Goal: Task Accomplishment & Management: Manage account settings

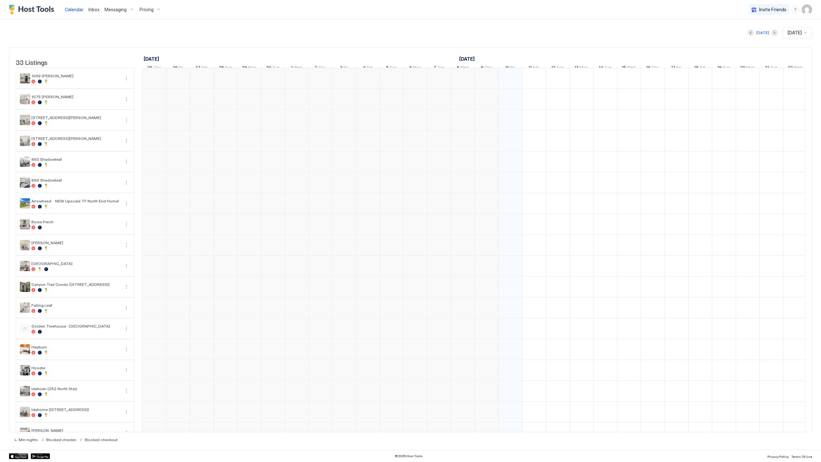
scroll to position [0, 356]
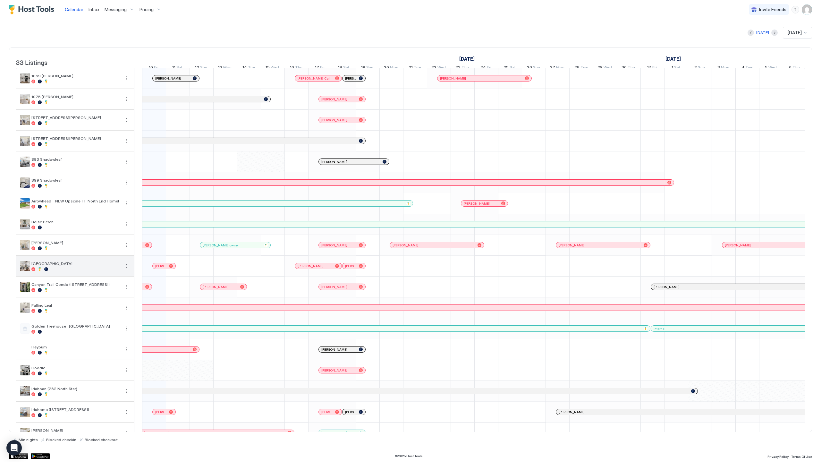
click at [125, 270] on button "More options" at bounding box center [126, 266] width 8 height 8
click at [124, 290] on div "Pricing" at bounding box center [111, 290] width 41 height 10
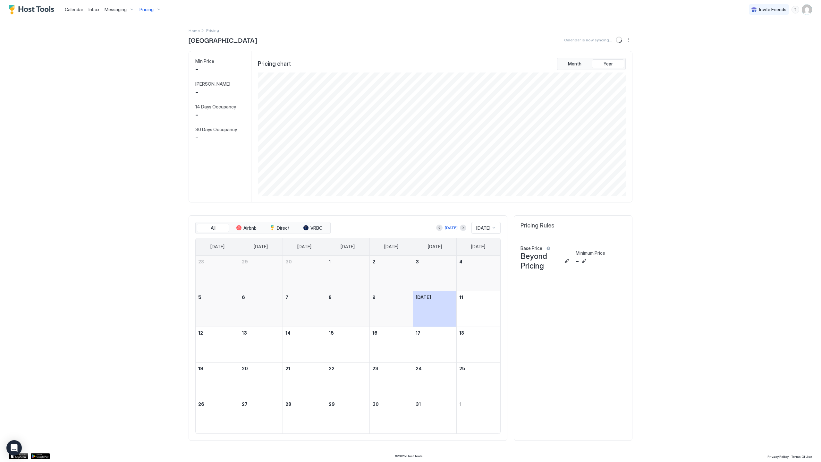
scroll to position [123, 369]
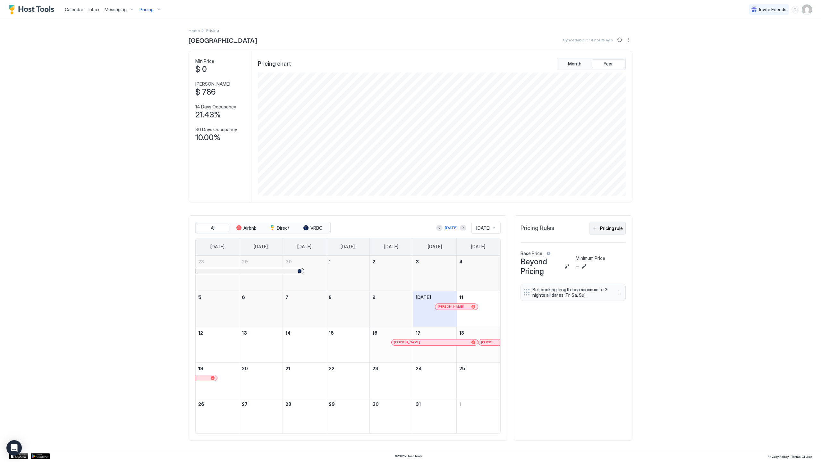
click at [609, 229] on div "Pricing rule" at bounding box center [611, 228] width 23 height 7
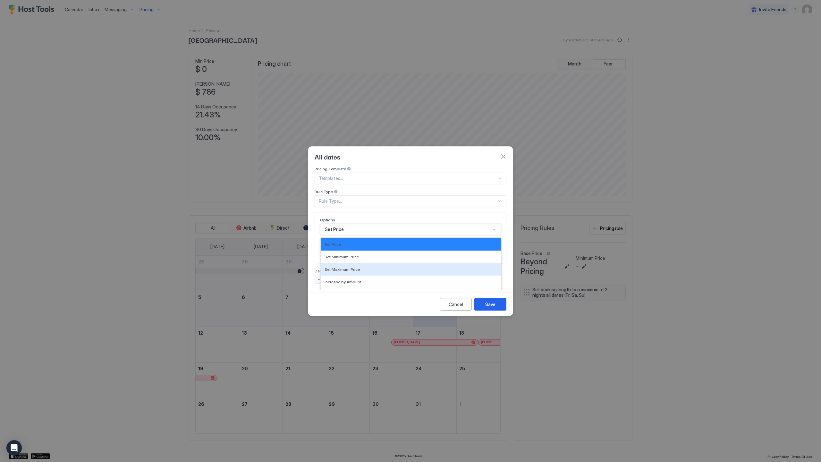
click at [414, 224] on div "Set Maximum Price, 3 of 17. 17 results available. Use Up and Down to choose opt…" at bounding box center [410, 229] width 181 height 12
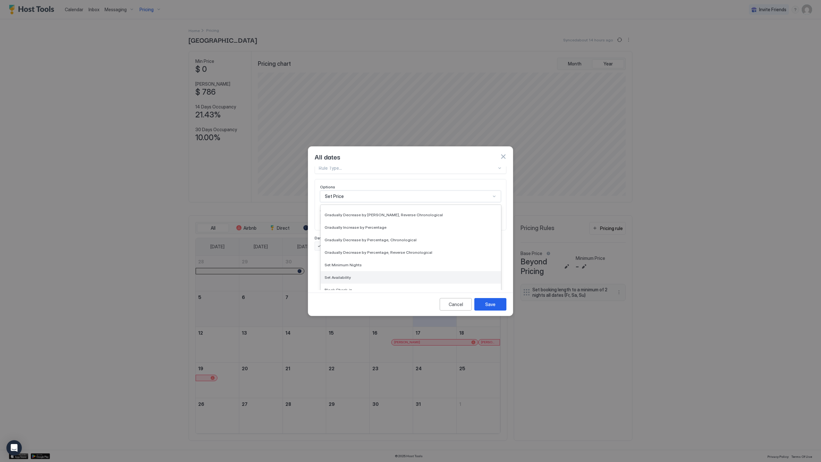
scroll to position [0, 0]
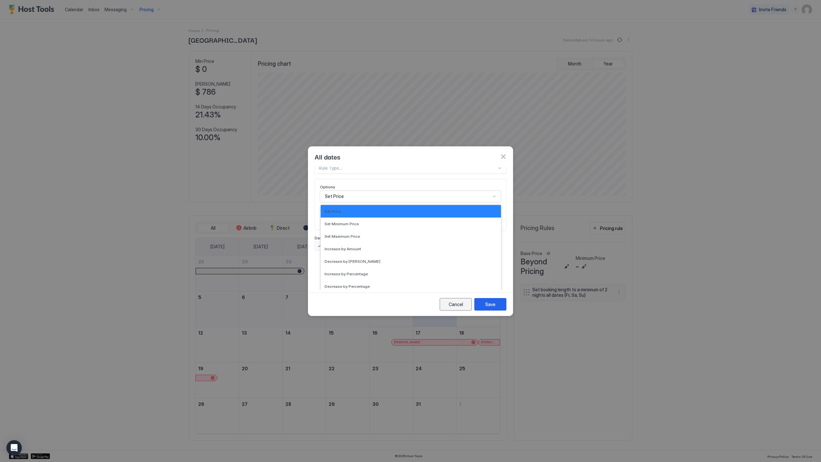
click at [465, 310] on button "Cancel" at bounding box center [456, 304] width 32 height 13
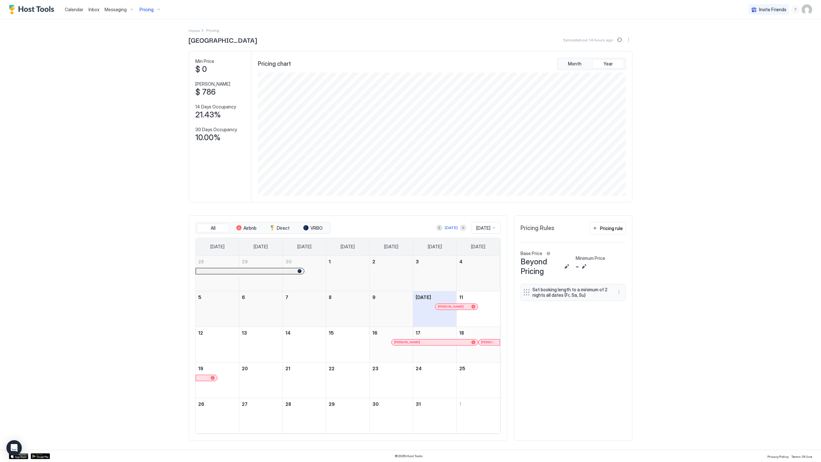
click at [558, 293] on span "Set booking length to a minimum of 2 nights all dates (Fr, Sa, Su)" at bounding box center [570, 292] width 76 height 11
drag, startPoint x: 533, startPoint y: 293, endPoint x: 528, endPoint y: 293, distance: 5.1
click at [533, 293] on span "Set booking length to a minimum of 2 nights all dates (Fr, Sa, Su)" at bounding box center [570, 292] width 76 height 11
click at [528, 293] on div at bounding box center [526, 292] width 6 height 6
click at [617, 294] on button "More options" at bounding box center [619, 292] width 8 height 8
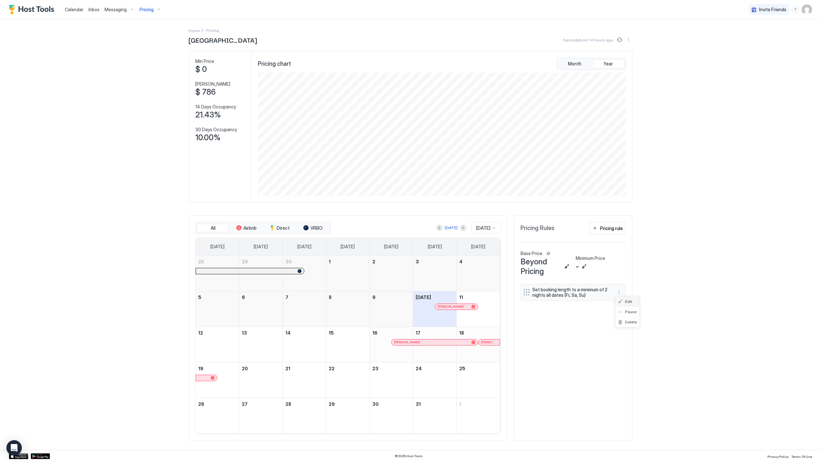
click at [628, 300] on span "Edit" at bounding box center [628, 301] width 7 height 5
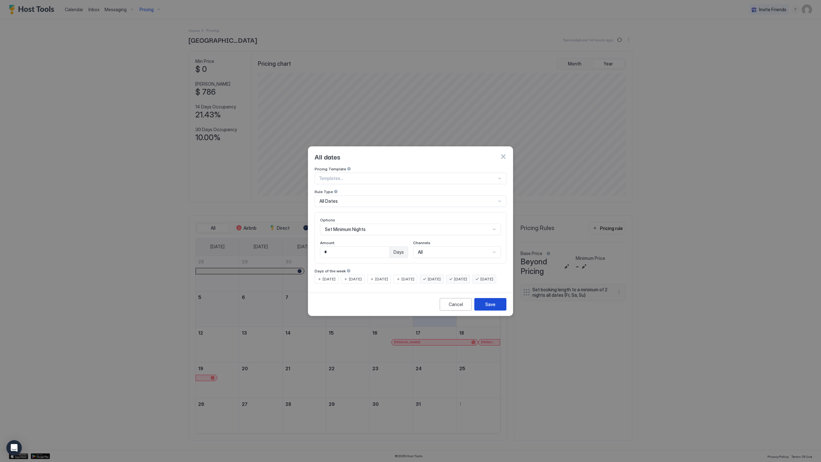
click at [492, 310] on button "Save" at bounding box center [490, 304] width 32 height 13
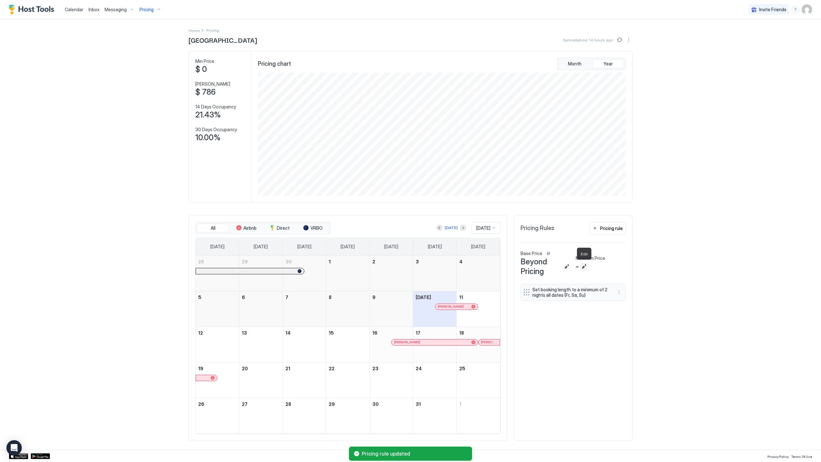
click at [584, 265] on button "Edit" at bounding box center [584, 267] width 8 height 8
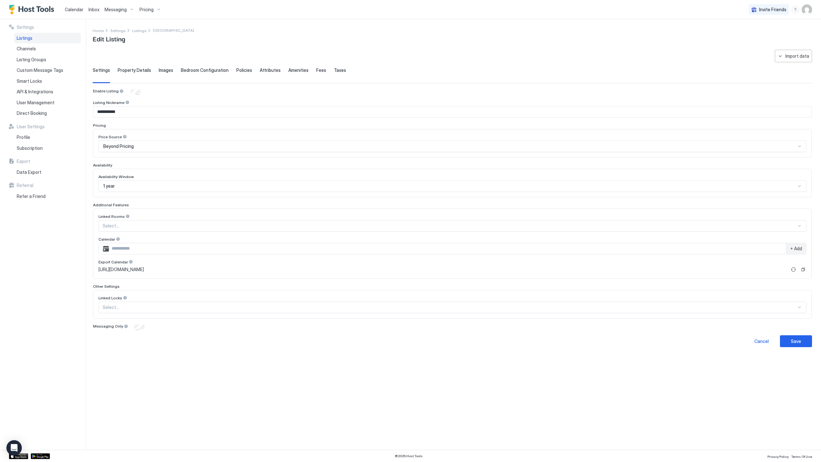
click at [126, 69] on span "Property Details" at bounding box center [134, 70] width 33 height 6
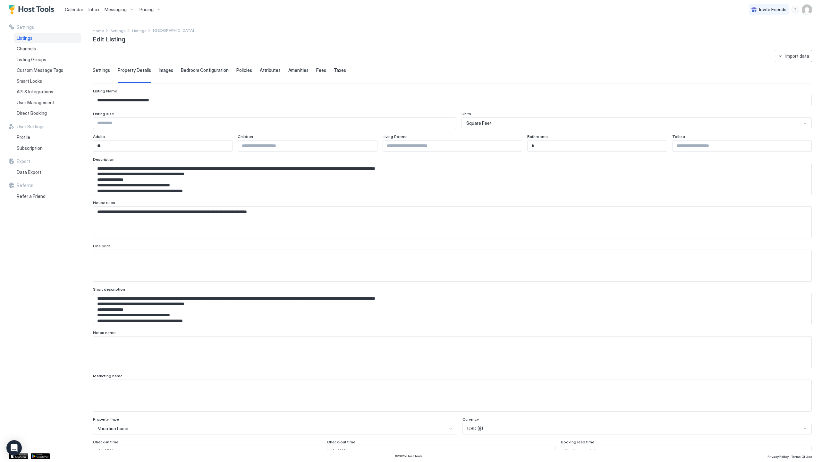
drag, startPoint x: 184, startPoint y: 68, endPoint x: 180, endPoint y: 70, distance: 4.6
click at [184, 70] on span "Bedroom Configuration" at bounding box center [205, 70] width 48 height 6
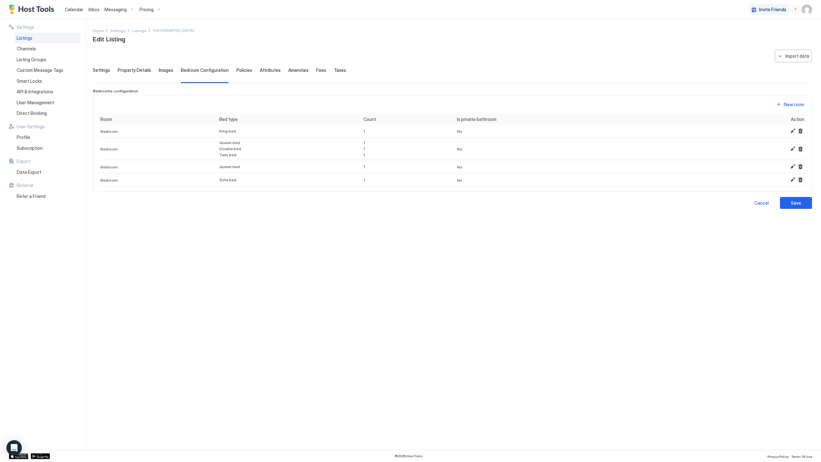
click at [230, 70] on div "Settings Property Details Images Bedroom Configuration Policies Attributes Amen…" at bounding box center [452, 75] width 719 height 16
click at [239, 70] on span "Policies" at bounding box center [244, 70] width 16 height 6
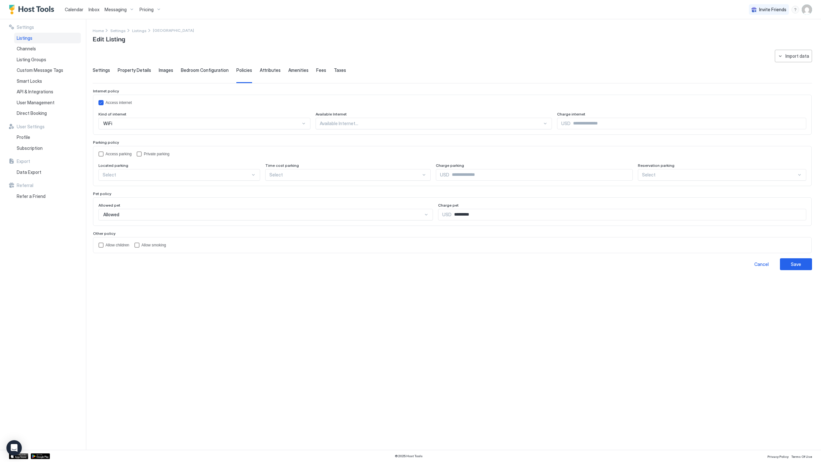
click at [264, 70] on span "Attributes" at bounding box center [270, 70] width 21 height 6
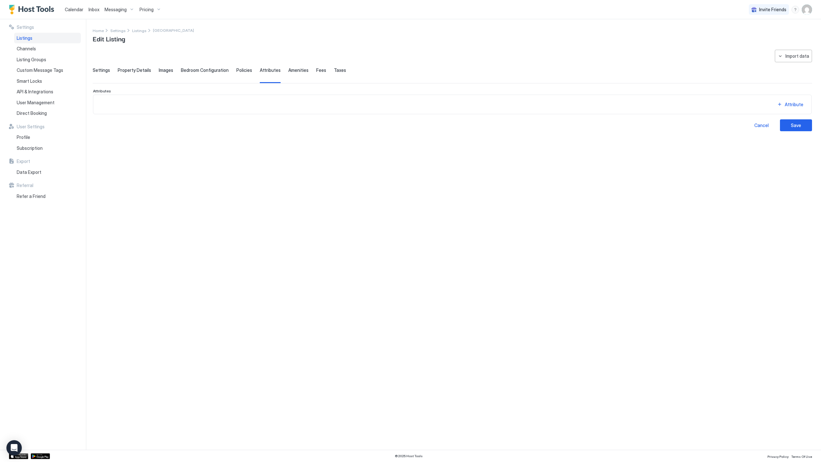
click at [105, 72] on span "Settings" at bounding box center [101, 70] width 17 height 6
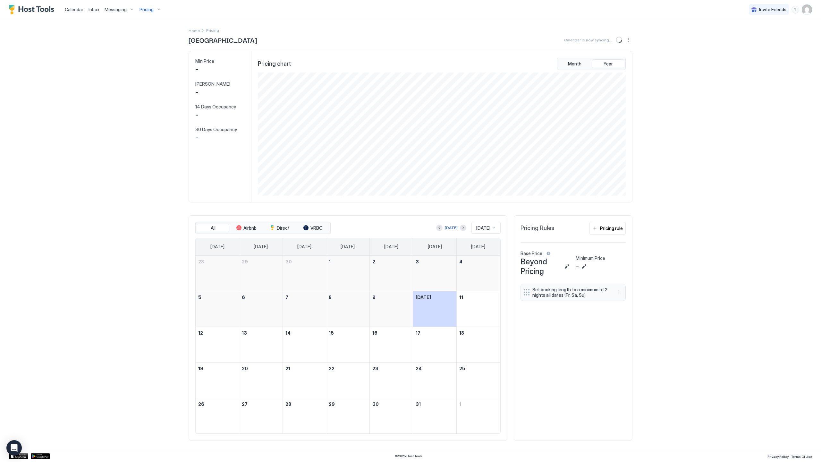
scroll to position [123, 369]
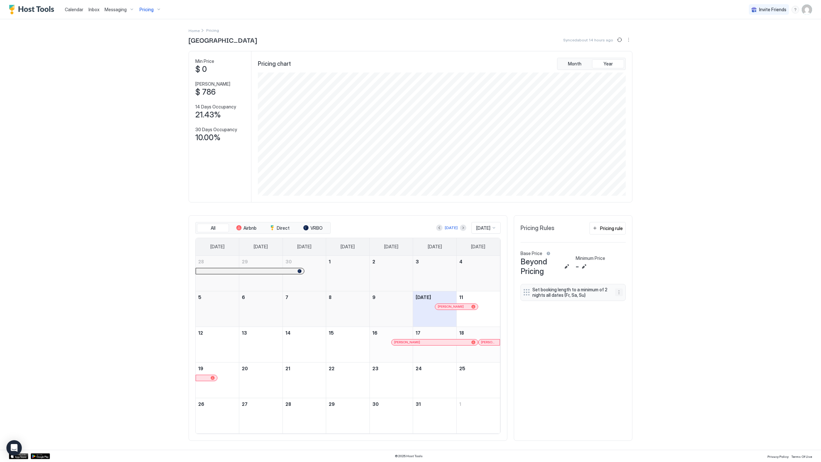
click at [617, 293] on button "More options" at bounding box center [619, 292] width 8 height 8
click at [631, 301] on span "Edit" at bounding box center [628, 301] width 7 height 5
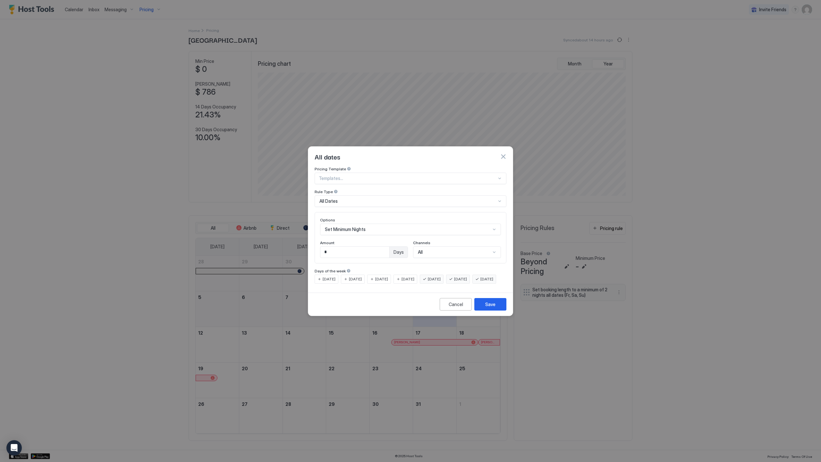
click at [324, 276] on span "[DATE]" at bounding box center [329, 279] width 13 height 6
click at [353, 276] on span "[DATE]" at bounding box center [355, 279] width 13 height 6
click at [380, 276] on span "[DATE]" at bounding box center [381, 279] width 13 height 6
click at [412, 276] on span "[DATE]" at bounding box center [407, 279] width 13 height 6
click at [448, 198] on div "All Dates" at bounding box center [407, 201] width 177 height 6
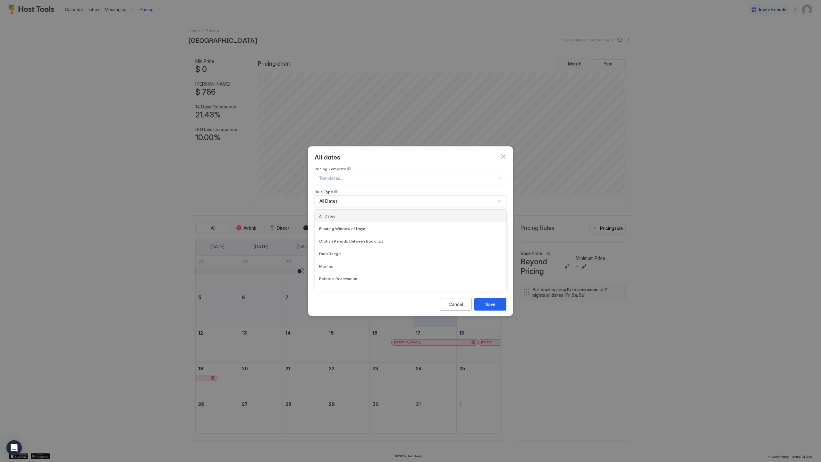
click at [363, 213] on div "All Dates" at bounding box center [410, 216] width 191 height 13
click at [502, 310] on button "Save" at bounding box center [490, 304] width 32 height 13
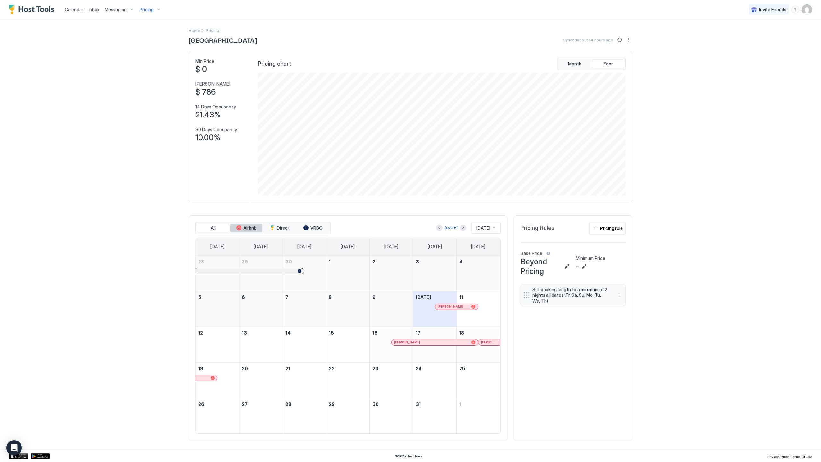
click at [255, 225] on span "Airbnb" at bounding box center [249, 228] width 13 height 6
click at [292, 230] on button "Direct" at bounding box center [280, 227] width 32 height 9
click at [314, 231] on button "VRBO" at bounding box center [313, 227] width 32 height 9
click at [218, 231] on button "All" at bounding box center [213, 227] width 32 height 9
click at [246, 223] on div "All Airbnb Direct VRBO" at bounding box center [262, 228] width 135 height 12
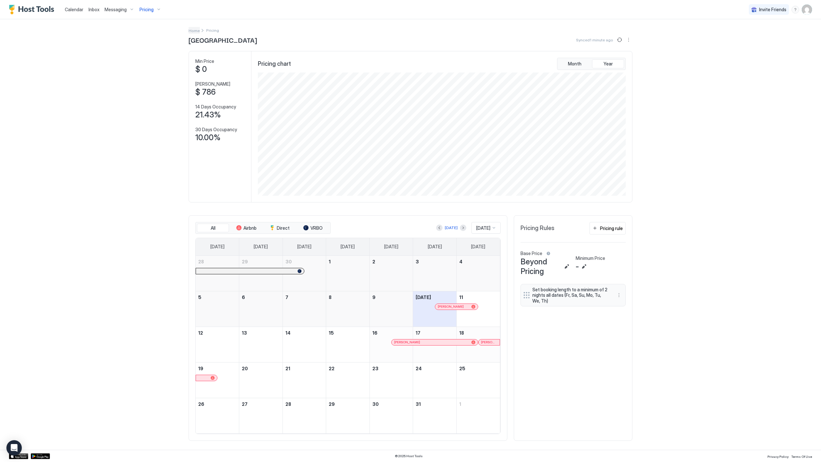
click at [198, 29] on span "Home" at bounding box center [194, 30] width 11 height 5
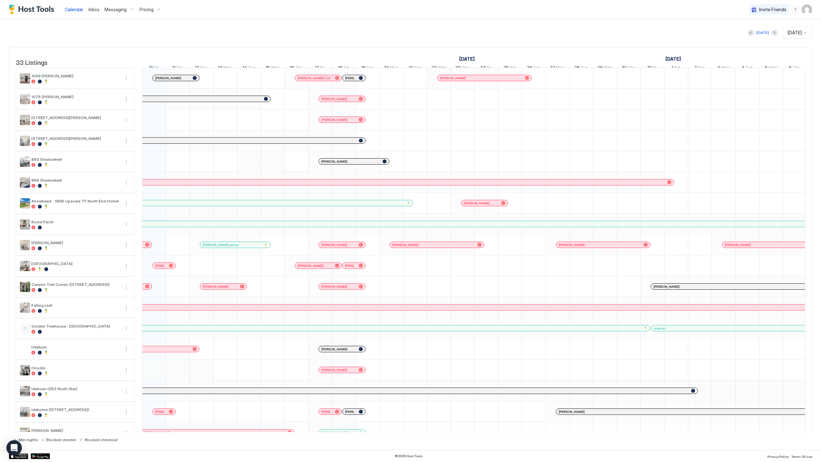
scroll to position [0, 356]
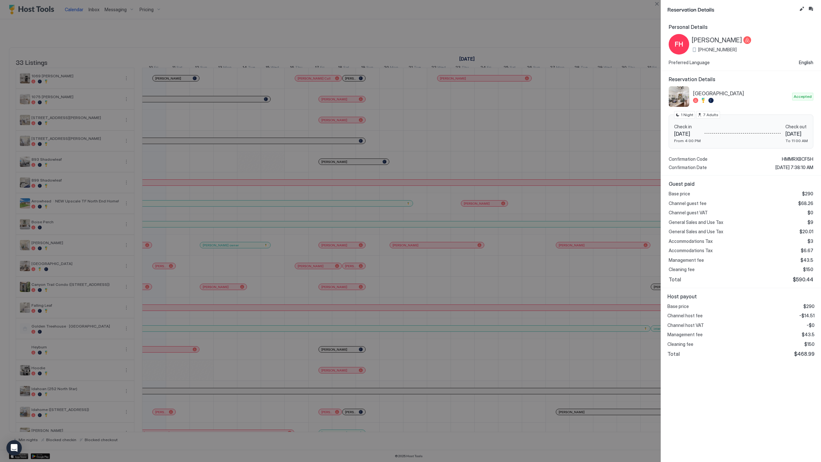
click at [183, 272] on div at bounding box center [410, 231] width 821 height 462
click at [125, 276] on div at bounding box center [410, 231] width 821 height 462
click at [125, 271] on div at bounding box center [410, 231] width 821 height 462
click at [794, 79] on span "Reservation Details" at bounding box center [740, 79] width 145 height 6
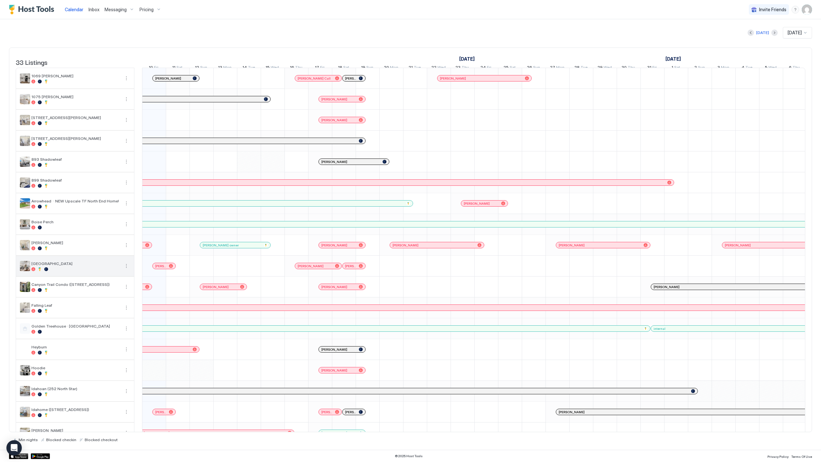
click at [127, 270] on button "More options" at bounding box center [126, 266] width 8 height 8
click at [117, 311] on span "Airbnb Settings" at bounding box center [114, 310] width 29 height 5
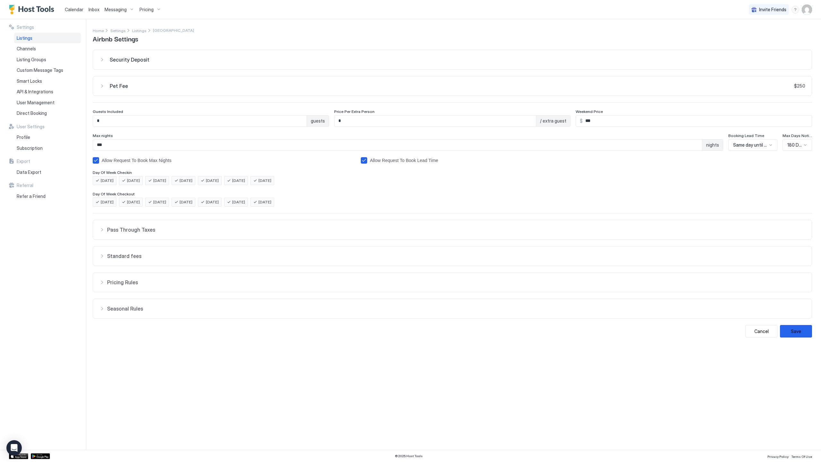
click at [129, 226] on span "Pass Through Taxes" at bounding box center [456, 229] width 698 height 6
click at [131, 291] on button "Standard fees" at bounding box center [452, 285] width 718 height 19
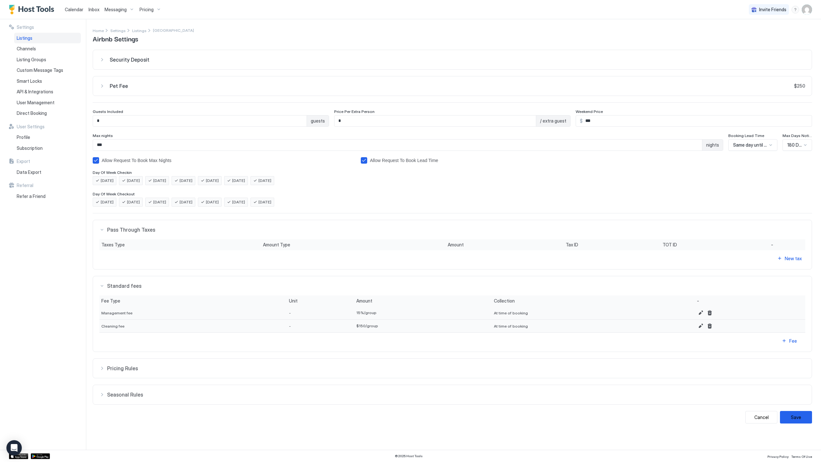
click at [120, 359] on button "Pricing Rules" at bounding box center [452, 367] width 718 height 19
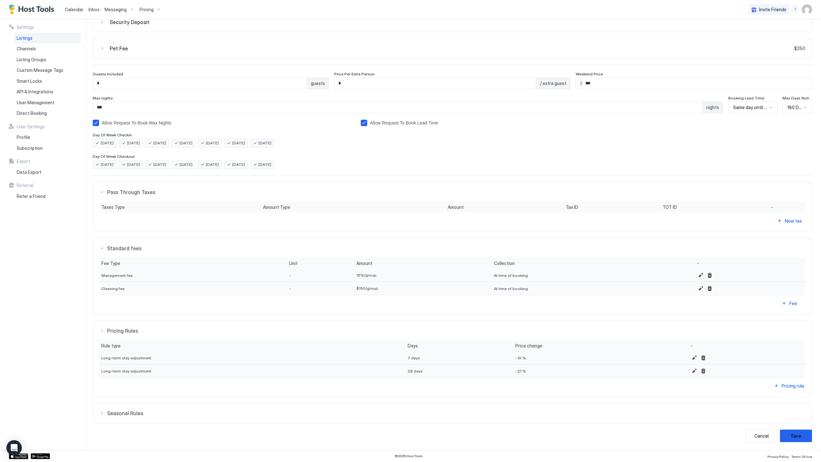
click at [128, 410] on span "Seasonal Rules" at bounding box center [456, 413] width 698 height 6
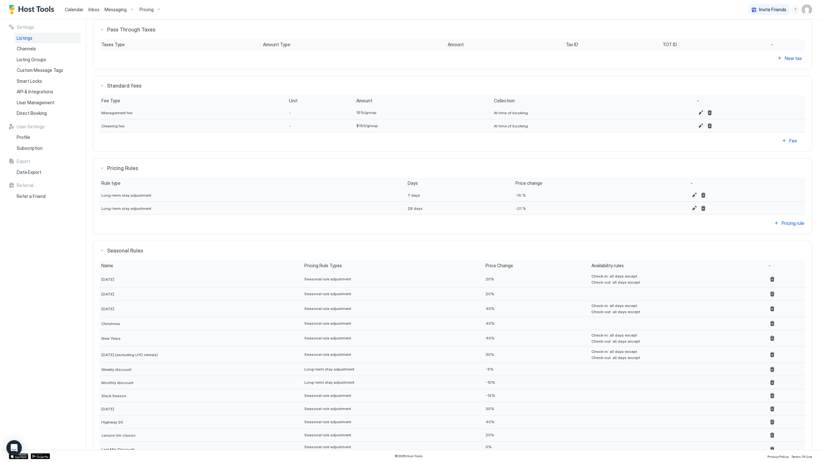
scroll to position [253, 0]
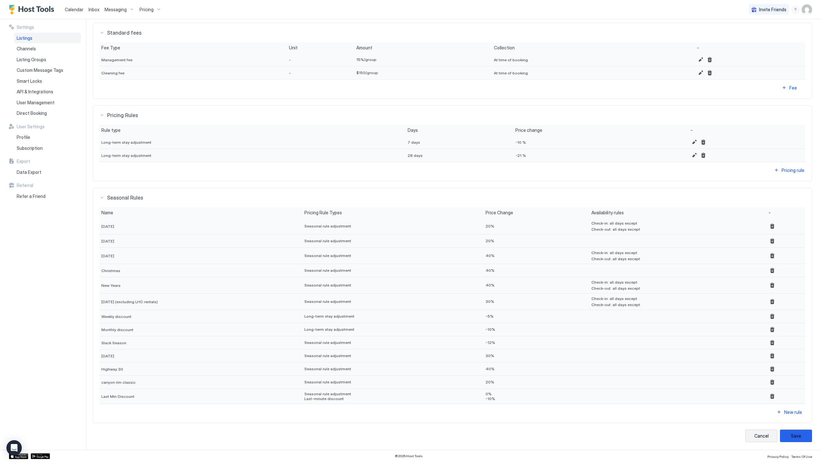
click at [767, 441] on button "Cancel" at bounding box center [761, 435] width 32 height 13
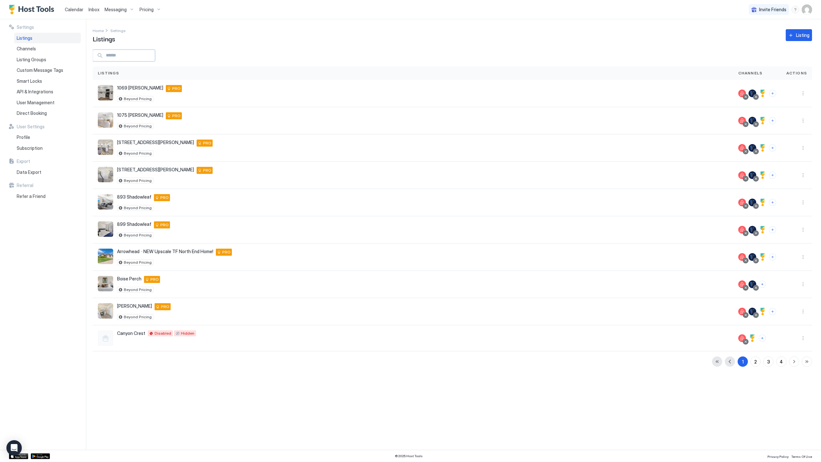
click at [121, 55] on input "Input Field" at bounding box center [128, 55] width 51 height 11
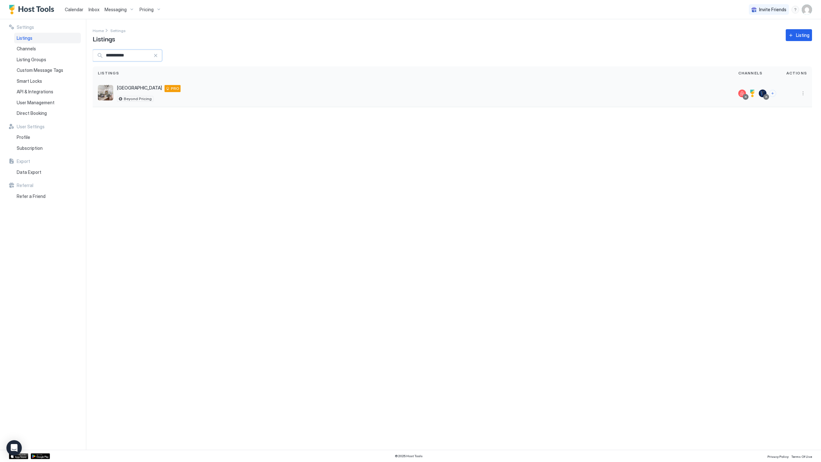
type input "**********"
click at [805, 91] on button "More options" at bounding box center [803, 93] width 8 height 8
click at [797, 127] on div "Listing Settings" at bounding box center [786, 123] width 44 height 10
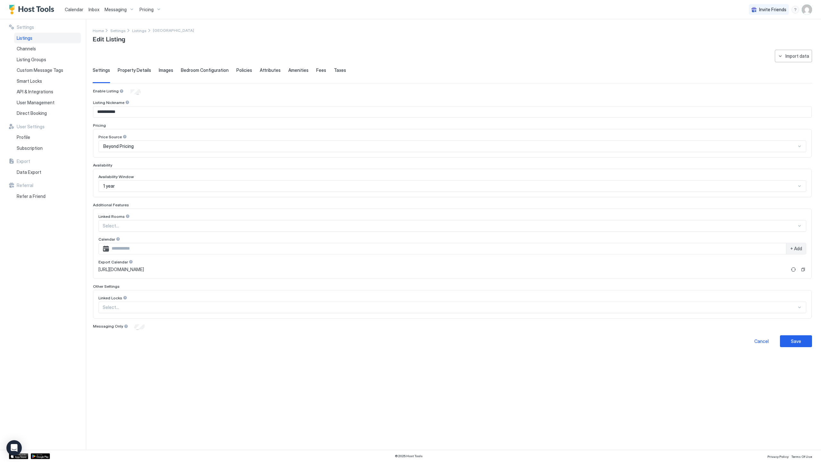
click at [145, 148] on div "Beyond Pricing" at bounding box center [449, 146] width 693 height 6
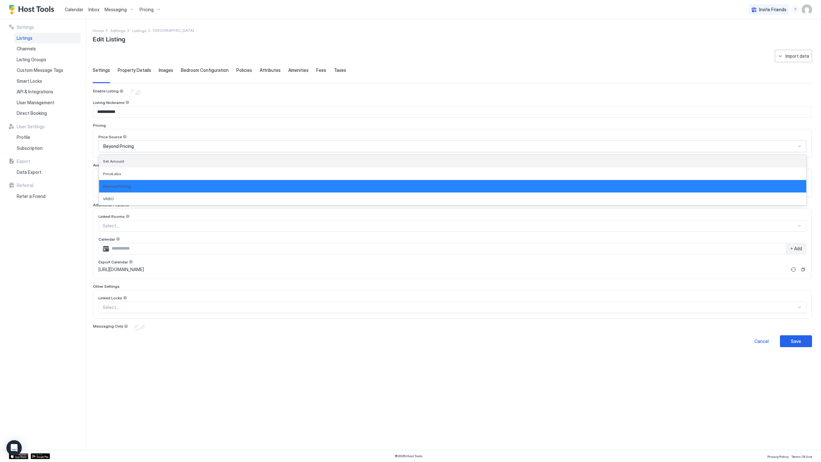
click at [147, 161] on div "Set Amount" at bounding box center [452, 161] width 699 height 5
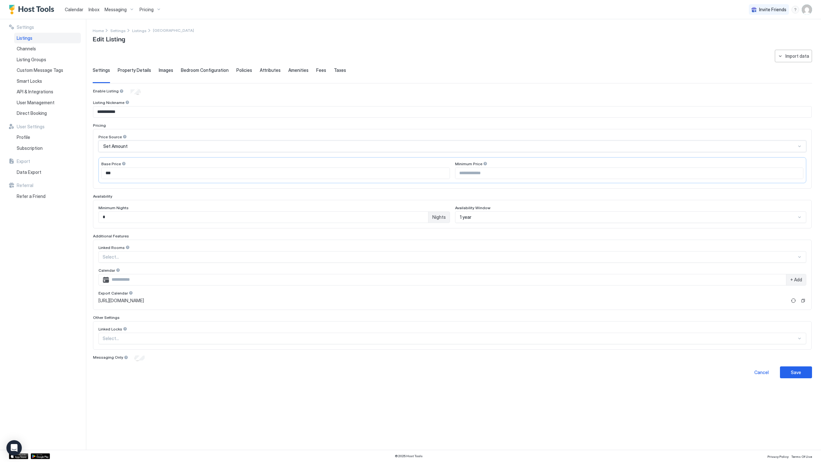
click at [355, 217] on input "*" at bounding box center [263, 217] width 329 height 11
type input "*"
click at [802, 364] on div "**********" at bounding box center [452, 214] width 719 height 328
click at [799, 372] on div "Save" at bounding box center [796, 372] width 10 height 7
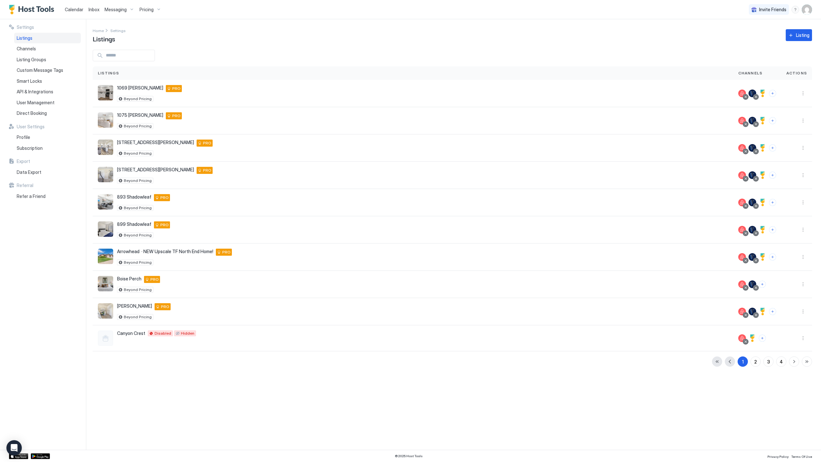
click at [124, 62] on div "Listings Channels Actions 1069 [PERSON_NAME] [STREET_ADDRESS][PERSON_NAME] PRO …" at bounding box center [452, 208] width 719 height 317
click at [126, 57] on input "Input Field" at bounding box center [128, 55] width 51 height 11
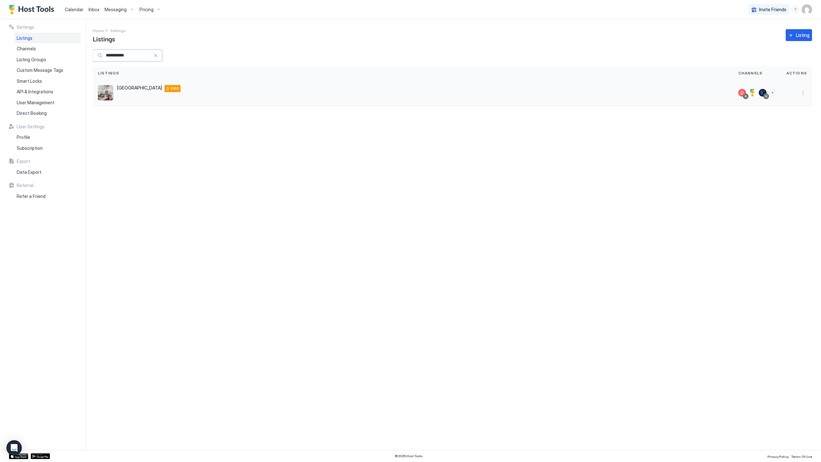
type input "**********"
click at [806, 93] on button "More options" at bounding box center [803, 93] width 8 height 8
click at [797, 124] on span "Listing Settings" at bounding box center [788, 122] width 29 height 5
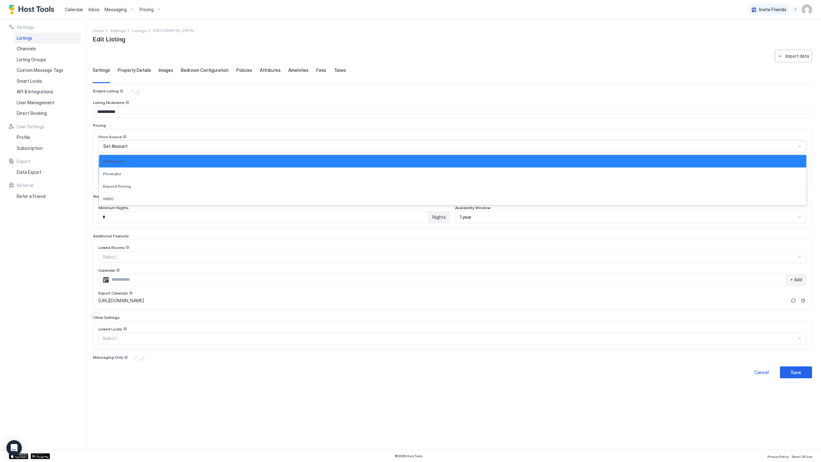
click at [217, 142] on div "Set Amount" at bounding box center [452, 146] width 708 height 12
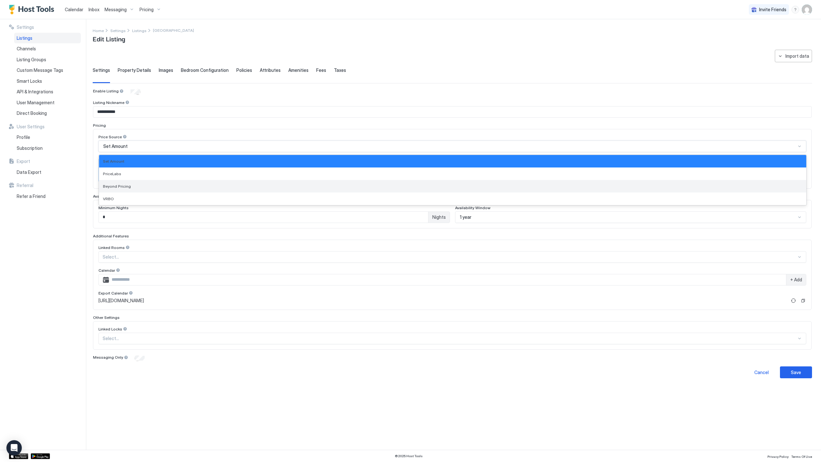
click at [209, 189] on div "Beyond Pricing" at bounding box center [452, 186] width 707 height 13
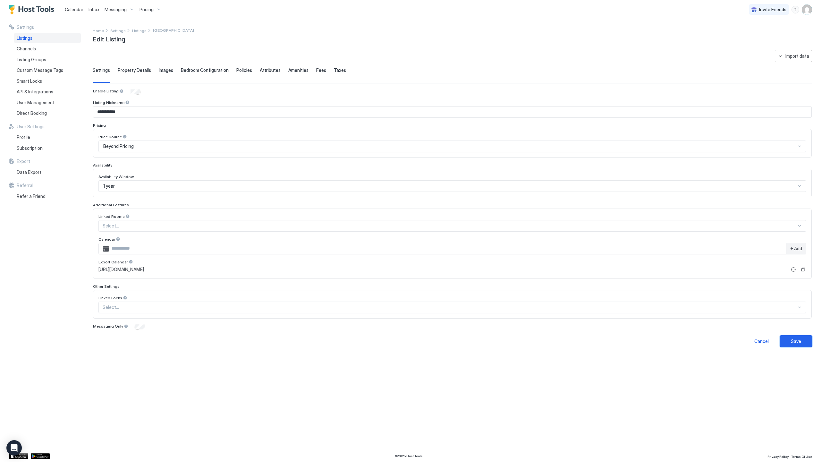
click at [804, 340] on button "Save" at bounding box center [796, 341] width 32 height 12
